Goal: Task Accomplishment & Management: Use online tool/utility

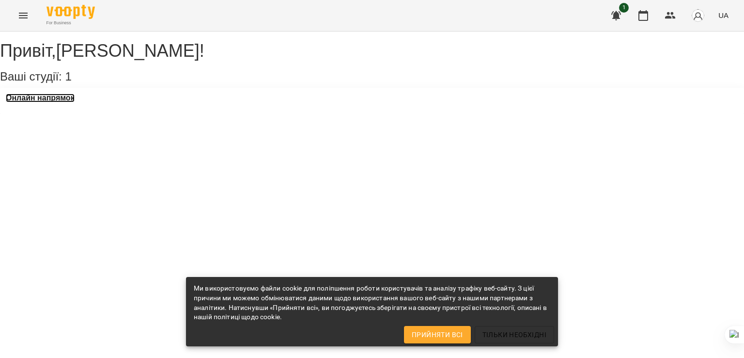
click at [35, 102] on h3 "Онлайн напрямок" at bounding box center [40, 98] width 69 height 9
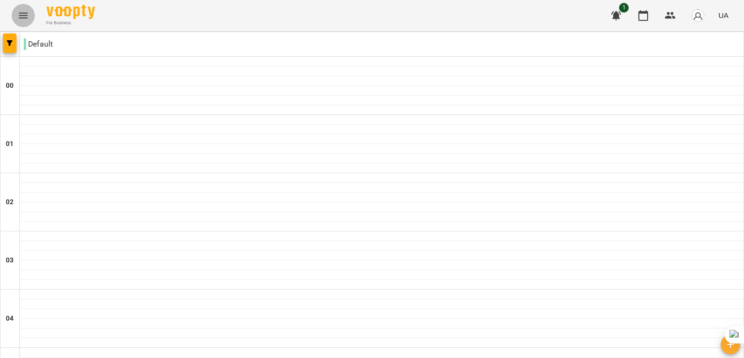
click at [21, 18] on icon "Menu" at bounding box center [23, 16] width 9 height 6
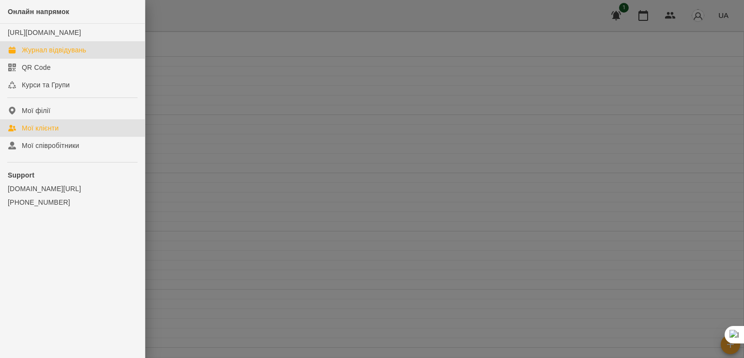
click at [62, 136] on link "Мої клієнти" at bounding box center [72, 127] width 145 height 17
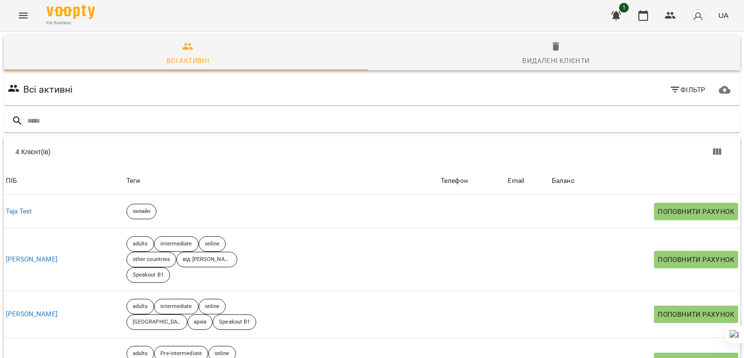
scroll to position [45, 0]
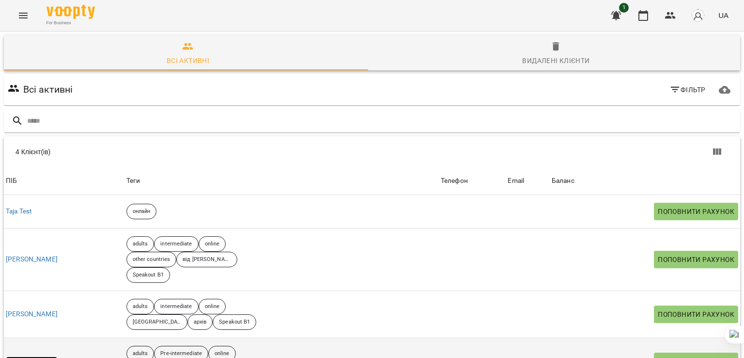
click at [57, 356] on link "[PERSON_NAME]" at bounding box center [32, 361] width 52 height 10
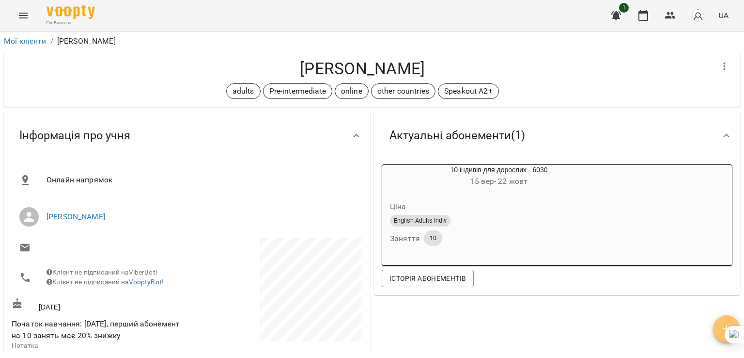
click at [731, 317] on button "button" at bounding box center [726, 328] width 27 height 27
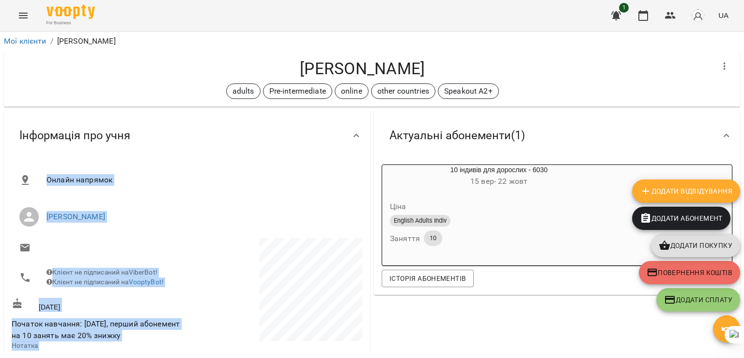
drag, startPoint x: 685, startPoint y: 175, endPoint x: 685, endPoint y: 182, distance: 6.8
click at [685, 182] on div "Мої клієнти / [PERSON_NAME] [PERSON_NAME] adults Pre-intermediate online other …" at bounding box center [372, 192] width 740 height 319
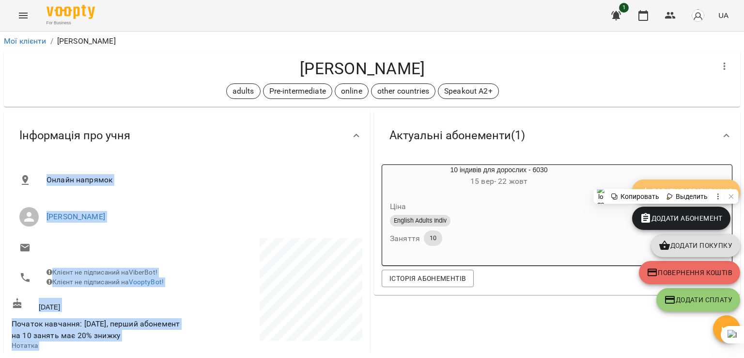
click at [685, 182] on button "Додати Відвідування" at bounding box center [686, 190] width 108 height 23
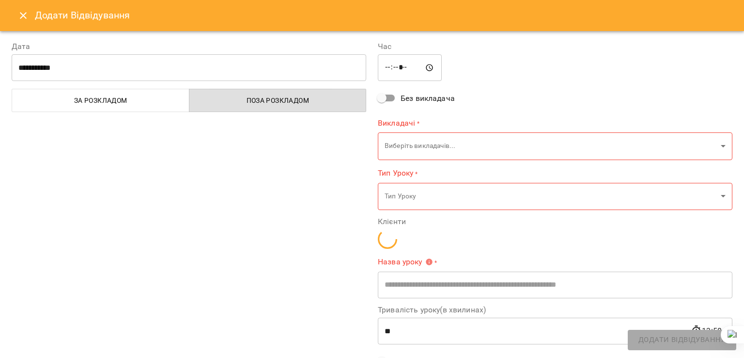
type input "**********"
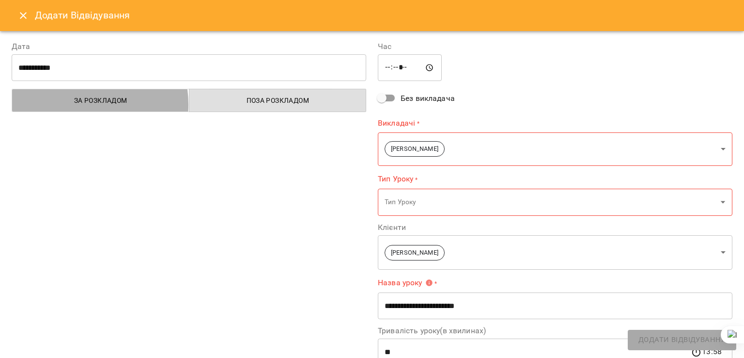
click at [78, 104] on span "За розкладом" at bounding box center [101, 100] width 166 height 12
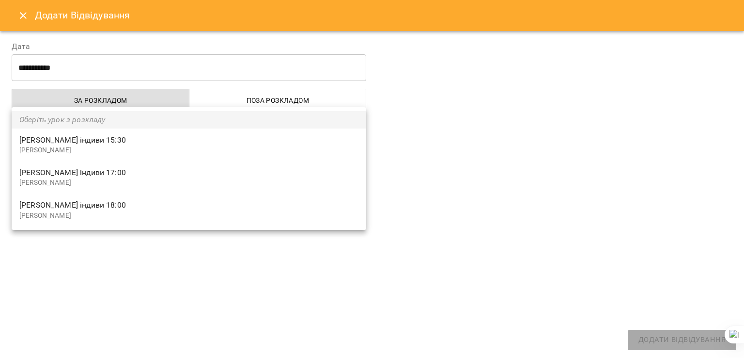
click at [135, 143] on body "For Business 1 UA Мої клієнти / [PERSON_NAME] [PERSON_NAME] adults Pre-intermed…" at bounding box center [372, 194] width 744 height 389
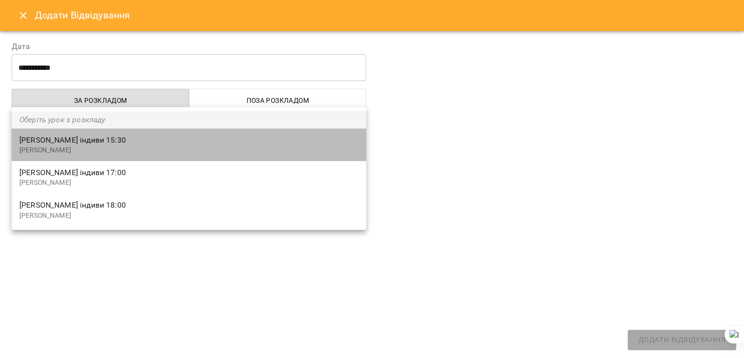
click at [120, 140] on span "[PERSON_NAME] індиви 15:30" at bounding box center [188, 140] width 339 height 12
type input "**********"
